Goal: Download file/media

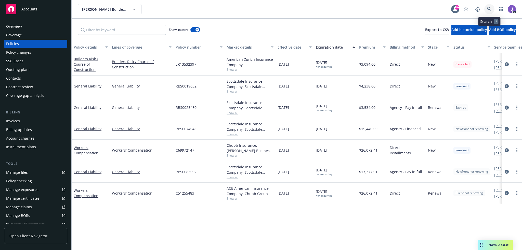
click at [489, 7] on icon at bounding box center [489, 9] width 4 height 4
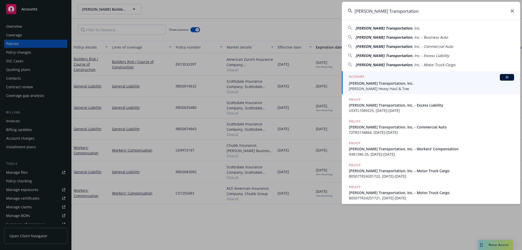
type input "[PERSON_NAME] Transportation"
click at [374, 84] on span "[PERSON_NAME] Transportation, Inc." at bounding box center [431, 83] width 165 height 5
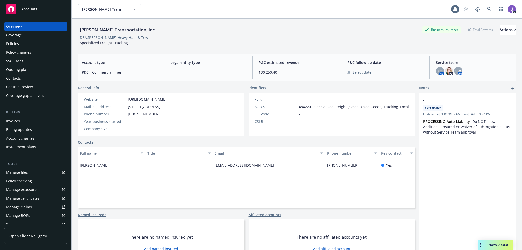
click at [15, 40] on div "Policies" at bounding box center [12, 44] width 13 height 8
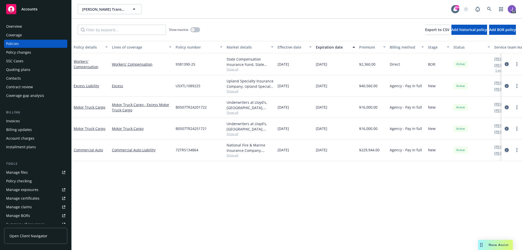
click at [505, 151] on icon "circleInformation" at bounding box center [506, 150] width 4 height 4
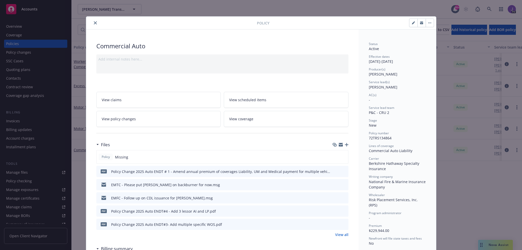
click at [94, 23] on icon "close" at bounding box center [95, 22] width 3 height 3
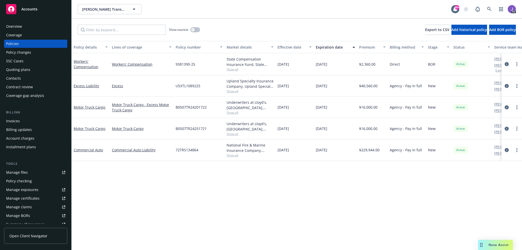
click at [183, 152] on span "72TRS134864" at bounding box center [186, 149] width 23 height 5
copy span "72TRS134864"
click at [506, 151] on icon "circleInformation" at bounding box center [506, 150] width 4 height 4
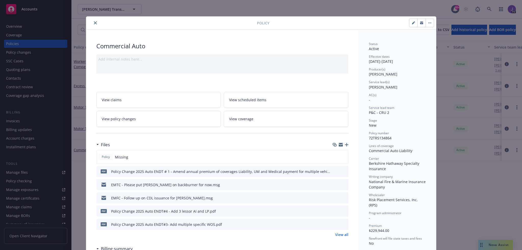
scroll to position [51, 0]
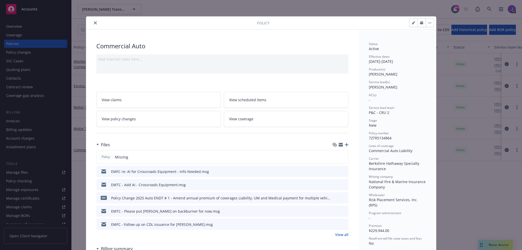
drag, startPoint x: 92, startPoint y: 21, endPoint x: 148, endPoint y: 27, distance: 56.1
click at [94, 21] on icon "close" at bounding box center [95, 22] width 3 height 3
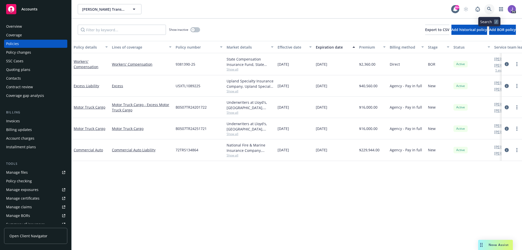
click at [491, 6] on link at bounding box center [489, 9] width 10 height 10
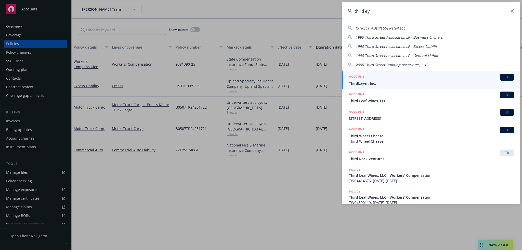
type input "third eye"
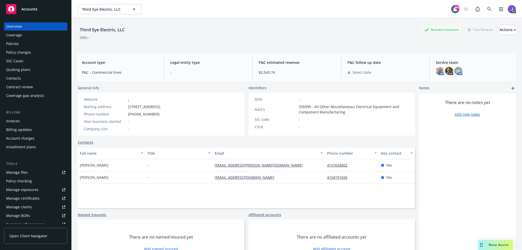
click at [17, 45] on div "Policies" at bounding box center [12, 44] width 13 height 8
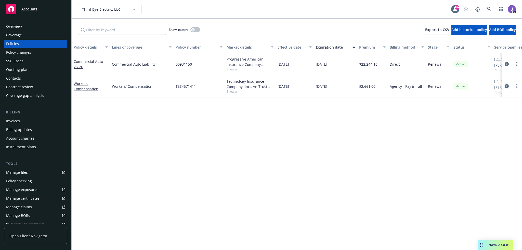
click at [506, 86] on icon "circleInformation" at bounding box center [506, 86] width 4 height 4
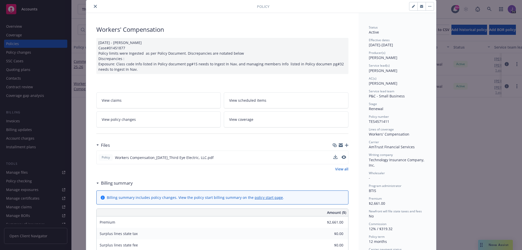
scroll to position [25, 0]
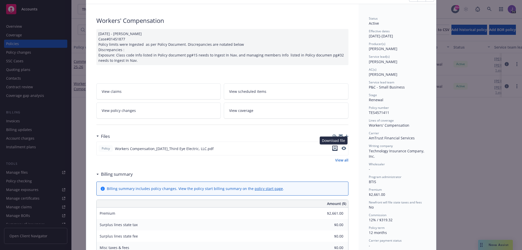
click at [334, 147] on icon "download file" at bounding box center [334, 147] width 3 height 3
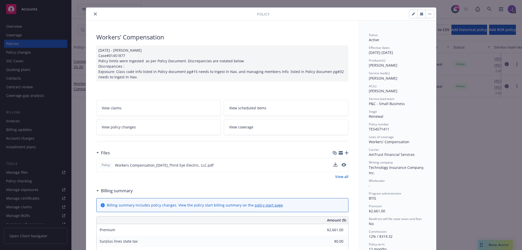
scroll to position [0, 0]
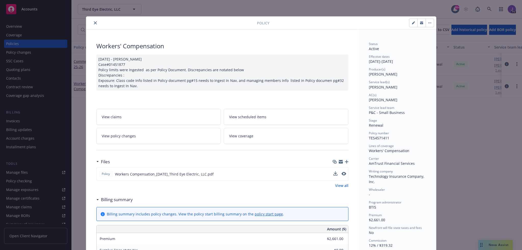
click at [94, 23] on icon "close" at bounding box center [95, 22] width 3 height 3
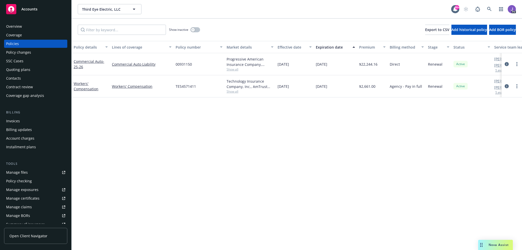
click at [228, 197] on div "Policy details Lines of coverage Policy number Market details Effective date Ex…" at bounding box center [297, 145] width 450 height 209
click at [497, 245] on span "Nova Assist" at bounding box center [498, 245] width 20 height 4
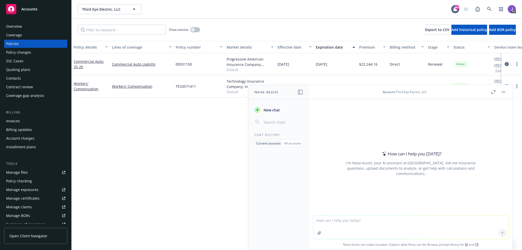
click at [478, 240] on button "Nova Assist" at bounding box center [495, 245] width 35 height 10
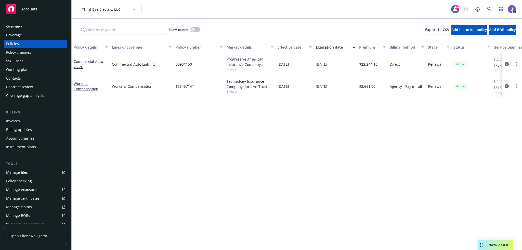
click at [497, 245] on span "Nova Assist" at bounding box center [498, 245] width 20 height 4
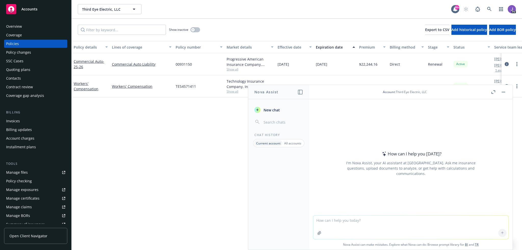
click at [351, 219] on textarea at bounding box center [410, 227] width 195 height 23
type textarea "el binder"
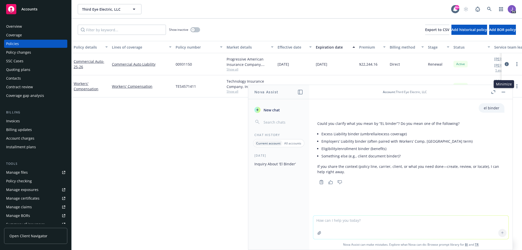
click at [504, 92] on rect "button" at bounding box center [503, 92] width 4 height 1
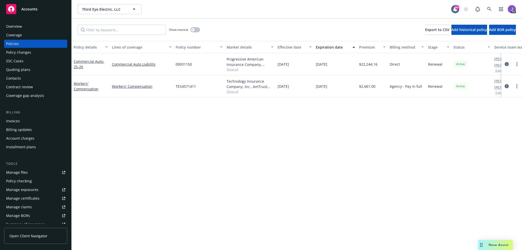
click at [247, 152] on div "Policy details Lines of coverage Policy number Market details Effective date Ex…" at bounding box center [297, 145] width 450 height 209
